Goal: Communication & Community: Participate in discussion

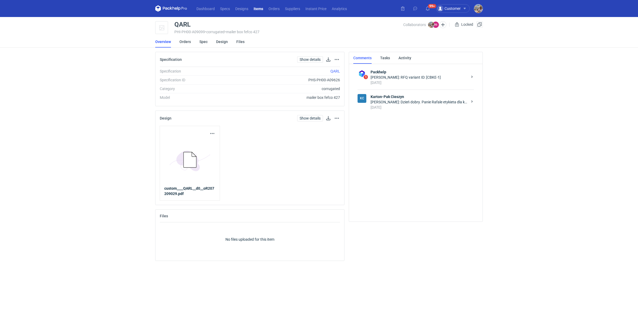
click at [411, 100] on div "[PERSON_NAME]: Dzień dobry. Panie Rafale etykieta dla kuriera" at bounding box center [419, 101] width 97 height 5
